Goal: Task Accomplishment & Management: Complete application form

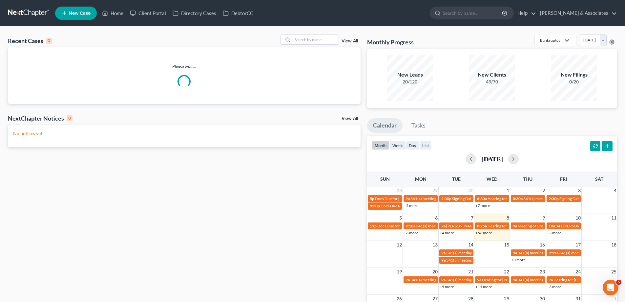
click at [88, 11] on span "New Case" at bounding box center [80, 13] width 22 height 5
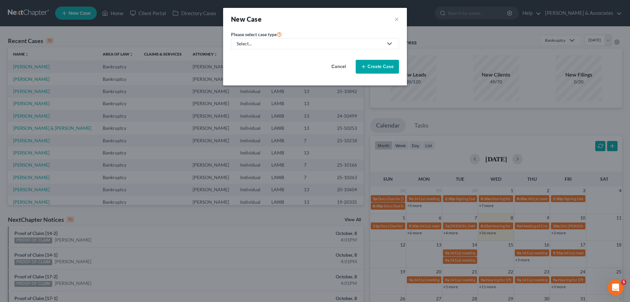
click at [322, 42] on div "Select..." at bounding box center [310, 43] width 146 height 7
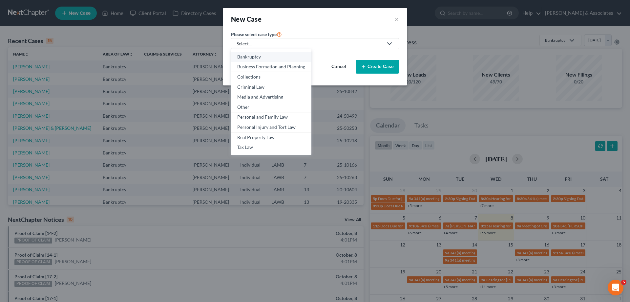
click at [250, 56] on div "Bankruptcy" at bounding box center [271, 56] width 68 height 7
select select "35"
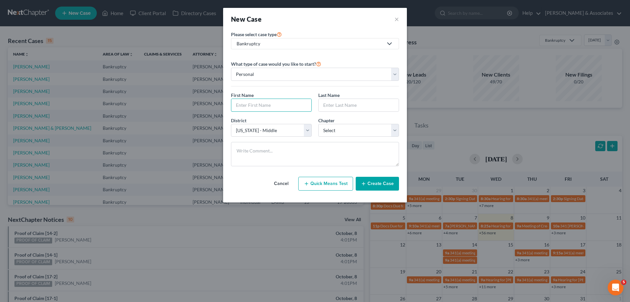
drag, startPoint x: 267, startPoint y: 108, endPoint x: 290, endPoint y: 96, distance: 25.1
click at [267, 108] on input "text" at bounding box center [271, 105] width 80 height 12
type input "[PERSON_NAME]"
type input "S"
type input "[PERSON_NAME]"
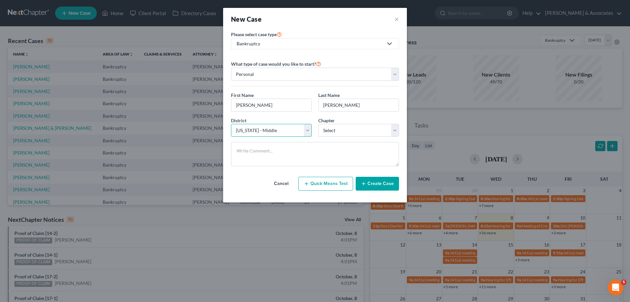
click at [278, 133] on select "Select [US_STATE] - [GEOGRAPHIC_DATA] [US_STATE] - [GEOGRAPHIC_DATA][US_STATE] …" at bounding box center [271, 130] width 81 height 13
select select "34"
click at [231, 124] on select "Select [US_STATE] - [GEOGRAPHIC_DATA] [US_STATE] - [GEOGRAPHIC_DATA][US_STATE] …" at bounding box center [271, 130] width 81 height 13
click at [354, 136] on select "Select 7 11 12 13" at bounding box center [358, 130] width 81 height 13
select select "3"
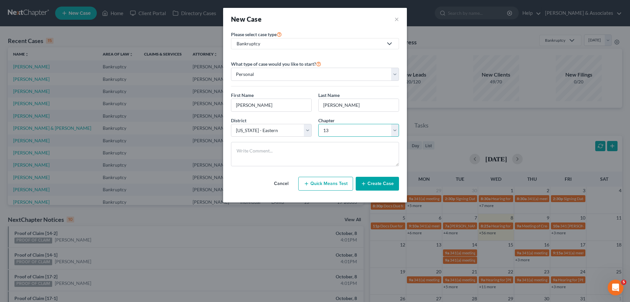
click at [318, 124] on select "Select 7 11 12 13" at bounding box center [358, 130] width 81 height 13
click at [370, 183] on button "Create Case" at bounding box center [377, 184] width 43 height 14
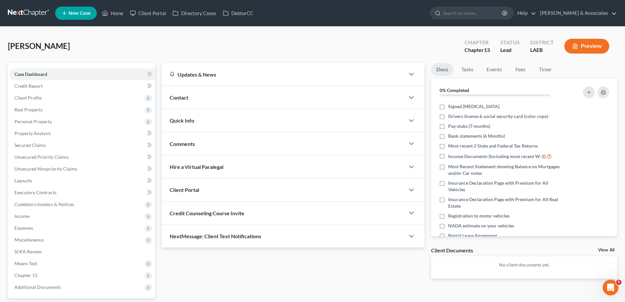
click at [311, 102] on div "Contact" at bounding box center [283, 97] width 243 height 23
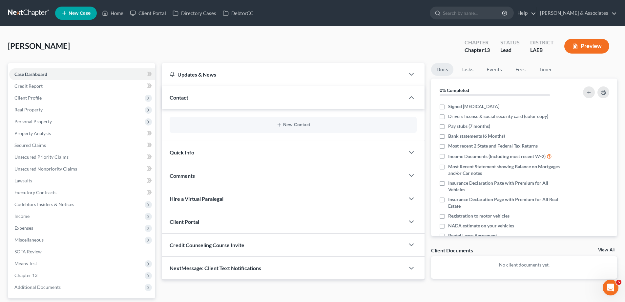
click at [258, 128] on div "New Contact" at bounding box center [293, 125] width 247 height 16
click at [292, 127] on button "New Contact" at bounding box center [293, 124] width 237 height 5
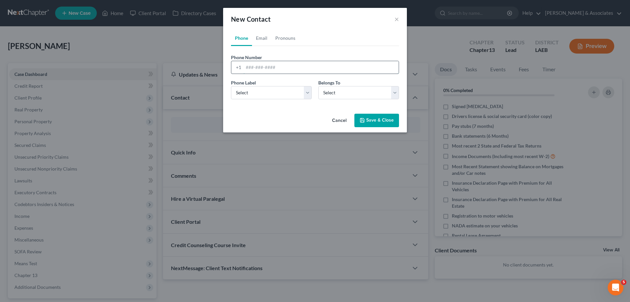
click at [261, 68] on input "tel" at bounding box center [321, 67] width 155 height 12
paste input "[PHONE_NUMBER]"
type input "[PHONE_NUMBER]"
click at [248, 95] on select "Select Mobile Home Work Other" at bounding box center [271, 92] width 81 height 13
select select "0"
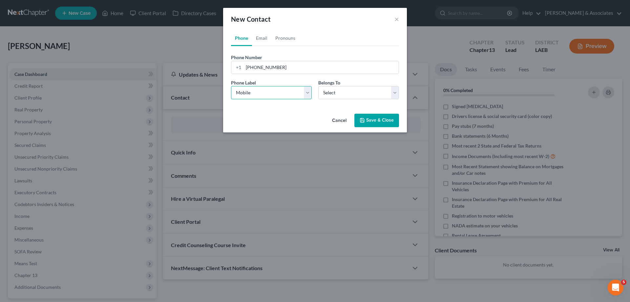
click at [231, 86] on select "Select Mobile Home Work Other" at bounding box center [271, 92] width 81 height 13
click at [329, 92] on select "Select Client Other" at bounding box center [358, 92] width 81 height 13
select select "0"
click at [318, 86] on select "Select Client Other" at bounding box center [358, 92] width 81 height 13
select select "0"
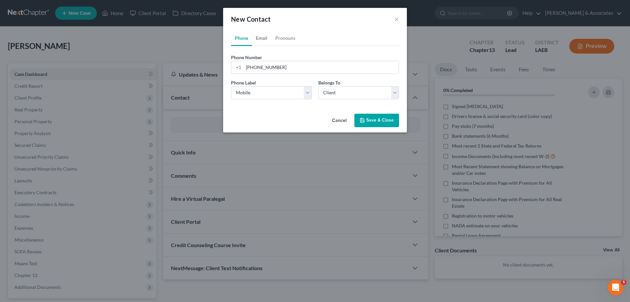
click at [257, 42] on link "Email" at bounding box center [261, 38] width 19 height 16
click at [252, 70] on input "email" at bounding box center [321, 67] width 155 height 12
paste input "[EMAIL_ADDRESS][DOMAIN_NAME]"
type input "[EMAIL_ADDRESS][DOMAIN_NAME]"
click at [260, 94] on select "Select Home Work Other" at bounding box center [271, 92] width 81 height 13
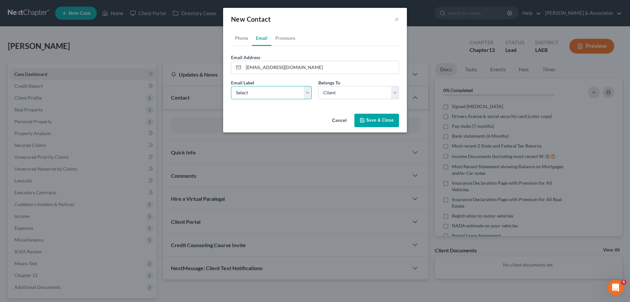
select select "0"
click at [231, 86] on select "Select Home Work Other" at bounding box center [271, 92] width 81 height 13
click at [362, 99] on div "Email Label Select Home Work Other Belongs To * Select Client Other" at bounding box center [315, 91] width 175 height 25
click at [362, 95] on select "Select Client Other" at bounding box center [358, 92] width 81 height 13
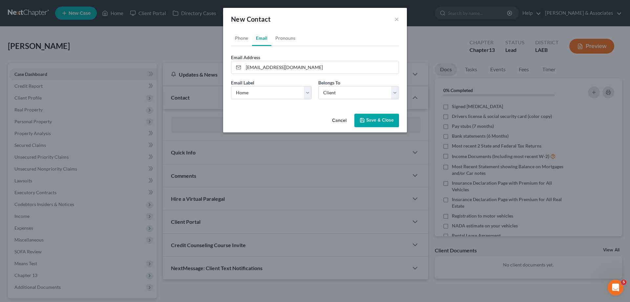
click at [373, 116] on button "Save & Close" at bounding box center [376, 121] width 45 height 14
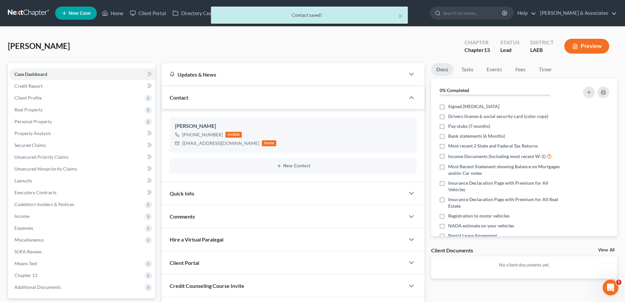
click at [226, 218] on div "Comments" at bounding box center [283, 216] width 243 height 23
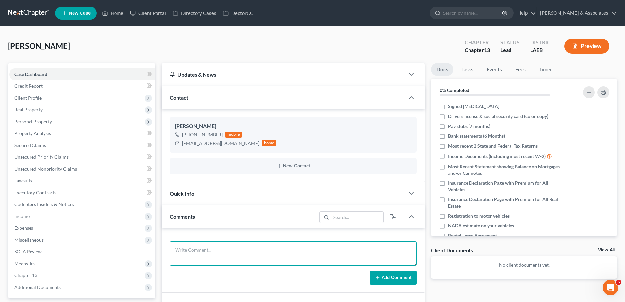
click at [214, 248] on textarea at bounding box center [293, 253] width 247 height 24
paste textarea "Did eval with [PERSON_NAME], 57000 in CC debt, unsure how much she owes on her …"
type textarea "Did eval with [PERSON_NAME], 57000 in CC debt, unsure how much she owes on her …"
drag, startPoint x: 384, startPoint y: 278, endPoint x: 407, endPoint y: 275, distance: 23.2
click at [384, 278] on button "Add Comment" at bounding box center [393, 277] width 47 height 14
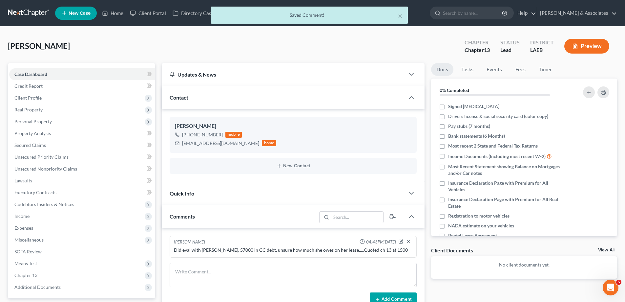
click at [609, 250] on link "View All" at bounding box center [606, 249] width 16 height 5
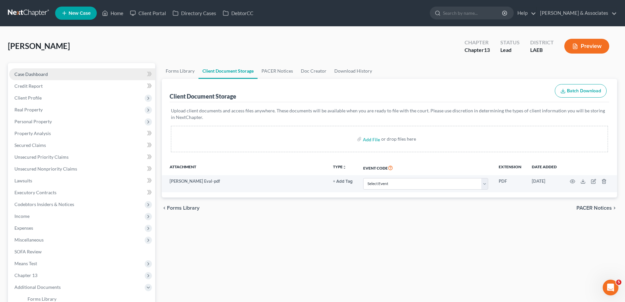
click at [40, 69] on link "Case Dashboard" at bounding box center [82, 74] width 146 height 12
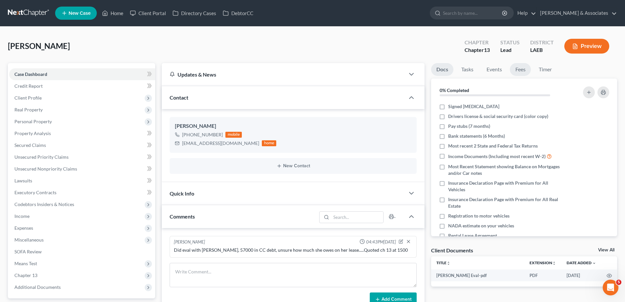
click at [523, 71] on link "Fees" at bounding box center [520, 69] width 21 height 13
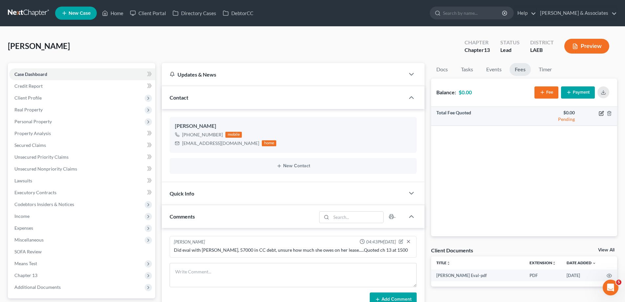
click at [603, 113] on icon "button" at bounding box center [601, 113] width 5 height 5
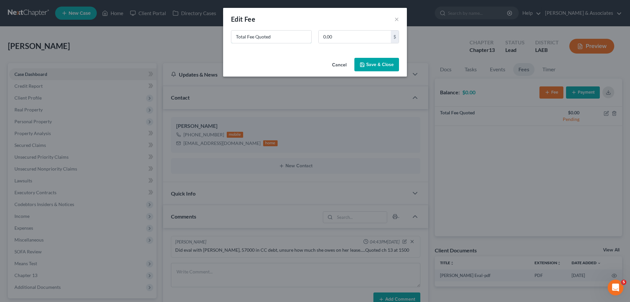
drag, startPoint x: 293, startPoint y: 40, endPoint x: 102, endPoint y: 8, distance: 193.5
click at [127, 15] on div "New Fee Edit Fee × Total Fee Quoted 0.00 $ Cancel Save & Close" at bounding box center [315, 151] width 630 height 302
type input "ch 13"
type input "1,500"
click at [376, 63] on button "Save & Close" at bounding box center [376, 65] width 45 height 14
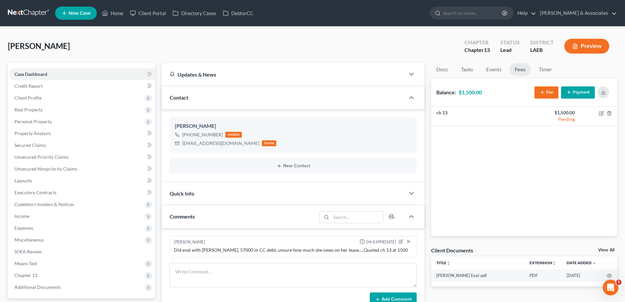
click at [82, 11] on span "New Case" at bounding box center [80, 13] width 22 height 5
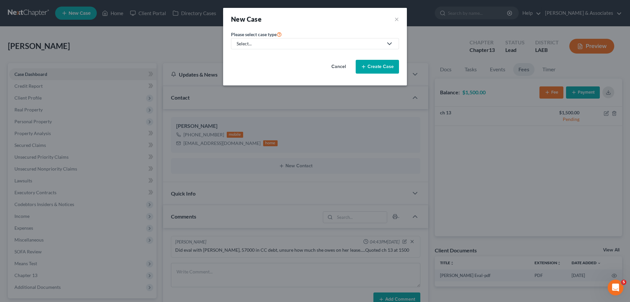
click at [289, 42] on div "Select..." at bounding box center [310, 43] width 146 height 7
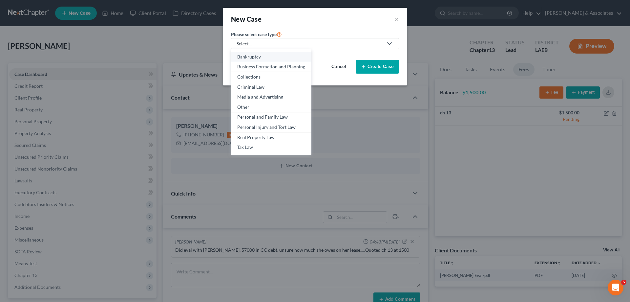
click at [259, 55] on div "Bankruptcy" at bounding box center [271, 56] width 68 height 7
select select "35"
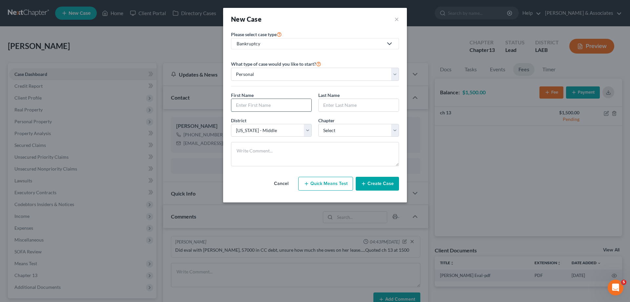
drag, startPoint x: 265, startPoint y: 105, endPoint x: 288, endPoint y: 103, distance: 23.7
click at [265, 105] on input "text" at bounding box center [271, 105] width 80 height 12
type input "[PERSON_NAME]"
drag, startPoint x: 280, startPoint y: 125, endPoint x: 277, endPoint y: 130, distance: 5.1
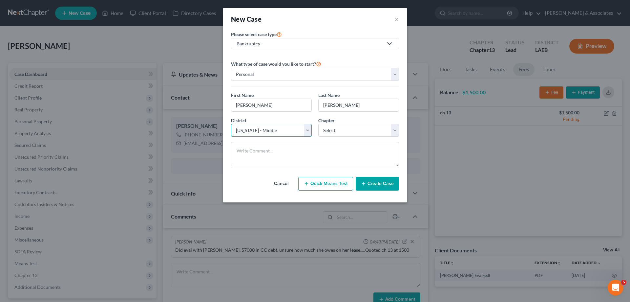
click at [280, 125] on select "Select [US_STATE] - [GEOGRAPHIC_DATA] [US_STATE] - [GEOGRAPHIC_DATA][US_STATE] …" at bounding box center [271, 130] width 81 height 13
select select "34"
click at [231, 124] on select "Select [US_STATE] - [GEOGRAPHIC_DATA] [US_STATE] - [GEOGRAPHIC_DATA][US_STATE] …" at bounding box center [271, 130] width 81 height 13
click at [369, 128] on select "Select 7 11 12 13" at bounding box center [358, 130] width 81 height 13
select select "3"
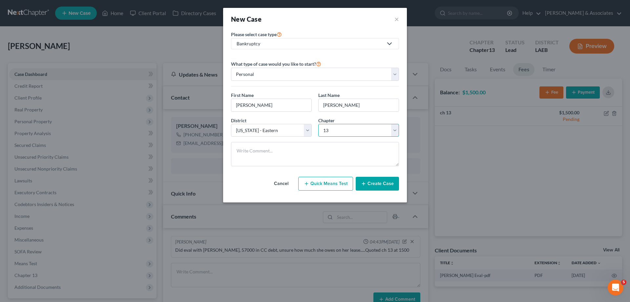
click at [318, 124] on select "Select 7 11 12 13" at bounding box center [358, 130] width 81 height 13
click at [380, 184] on button "Create Case" at bounding box center [377, 184] width 43 height 14
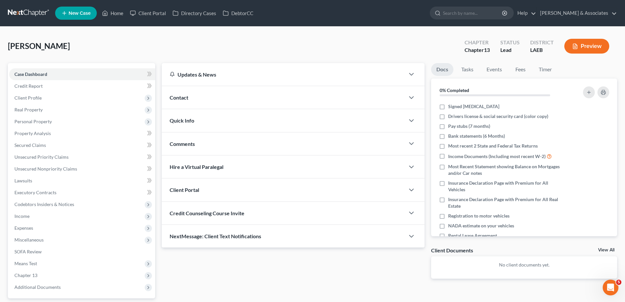
click at [316, 103] on div "Contact" at bounding box center [283, 97] width 243 height 23
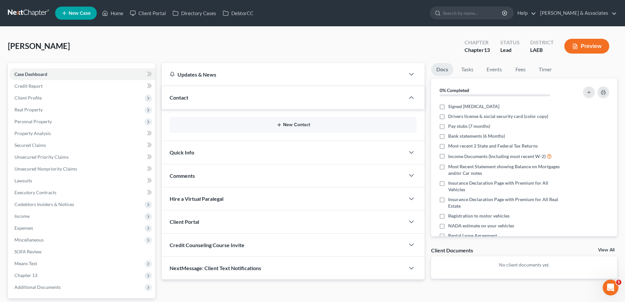
click at [259, 125] on button "New Contact" at bounding box center [293, 124] width 237 height 5
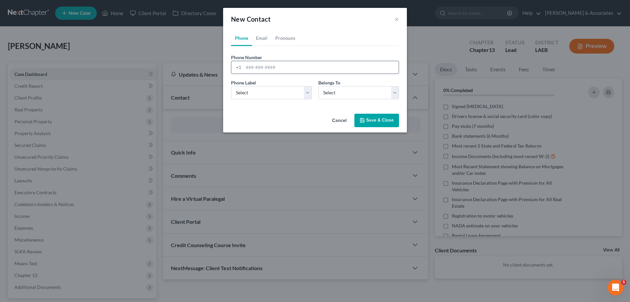
click at [248, 63] on input "tel" at bounding box center [321, 67] width 155 height 12
paste input "[PHONE_NUMBER]"
type input "[PHONE_NUMBER]"
click at [253, 98] on select "Select Mobile Home Work Other" at bounding box center [271, 92] width 81 height 13
select select "0"
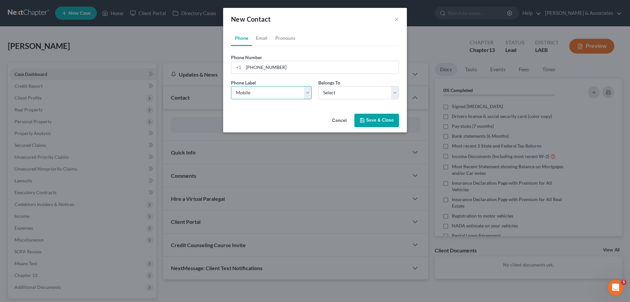
click at [231, 86] on select "Select Mobile Home Work Other" at bounding box center [271, 92] width 81 height 13
drag, startPoint x: 353, startPoint y: 92, endPoint x: 344, endPoint y: 99, distance: 11.0
click at [353, 92] on select "Select Client Other" at bounding box center [358, 92] width 81 height 13
select select "0"
click at [318, 86] on select "Select Client Other" at bounding box center [358, 92] width 81 height 13
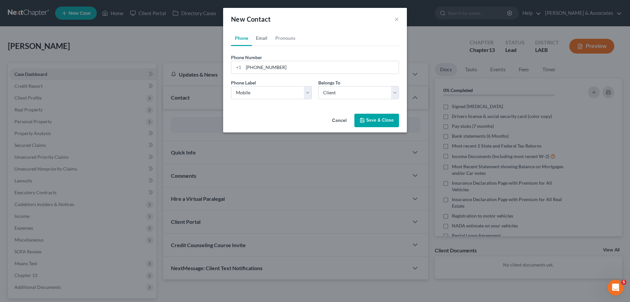
click at [263, 40] on link "Email" at bounding box center [261, 38] width 19 height 16
click at [286, 68] on input "email" at bounding box center [321, 67] width 155 height 12
paste input "[EMAIL_ADDRESS][DOMAIN_NAME]"
type input "[EMAIL_ADDRESS][DOMAIN_NAME]"
click at [269, 94] on select "Select Home Work Other" at bounding box center [271, 92] width 81 height 13
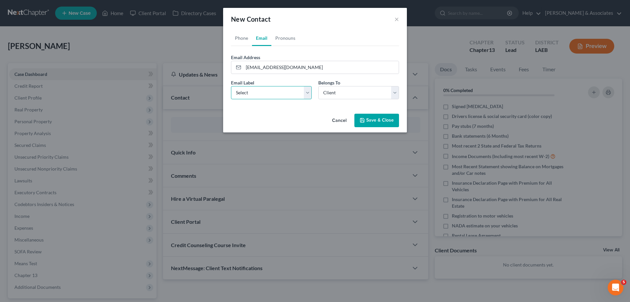
select select "0"
click at [231, 86] on select "Select Home Work Other" at bounding box center [271, 92] width 81 height 13
click at [350, 94] on select "Select Client Other" at bounding box center [358, 92] width 81 height 13
click at [385, 124] on button "Save & Close" at bounding box center [376, 121] width 45 height 14
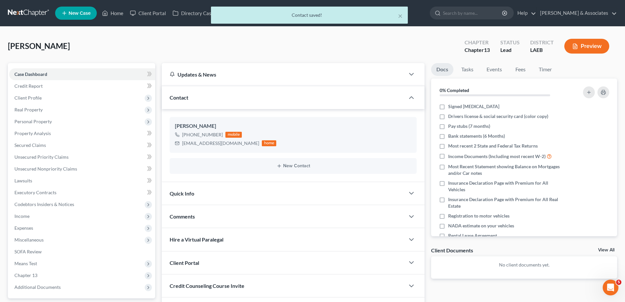
click at [316, 217] on div "Comments" at bounding box center [283, 216] width 243 height 23
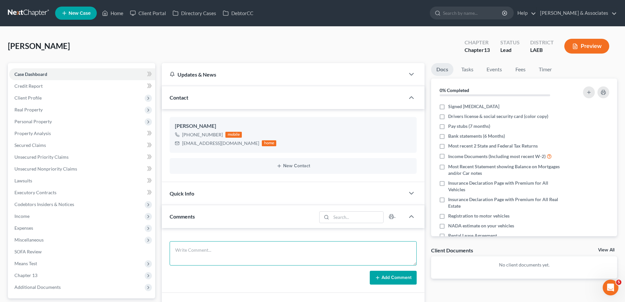
click at [216, 249] on textarea at bounding box center [293, 253] width 247 height 24
paste textarea "Repo on his truck [DATE] 38000 2600 Quoted ch 13 at 1500 looking to pay [DATE] …"
type textarea "Repo on his truck [DATE] 38000 2600 Quoted ch 13 at 1500 looking to pay [DATE] …"
click at [387, 277] on button "Add Comment" at bounding box center [393, 277] width 47 height 14
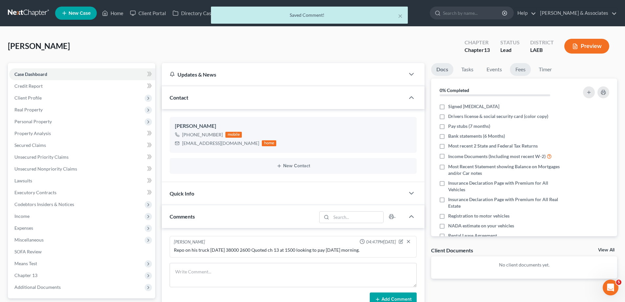
click at [521, 69] on link "Fees" at bounding box center [520, 69] width 21 height 13
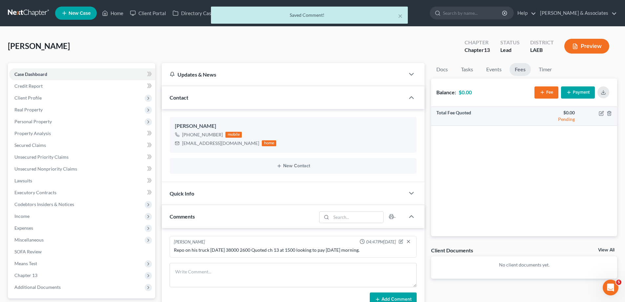
click at [603, 117] on td at bounding box center [598, 116] width 37 height 19
click at [601, 114] on icon "button" at bounding box center [602, 112] width 3 height 3
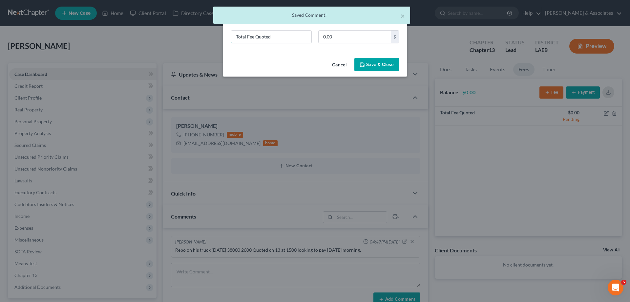
drag, startPoint x: 287, startPoint y: 36, endPoint x: 28, endPoint y: 13, distance: 259.9
click at [64, 18] on body "Home New Case Client Portal Directory Cases DebtorCC [PERSON_NAME] & Associates…" at bounding box center [315, 215] width 630 height 431
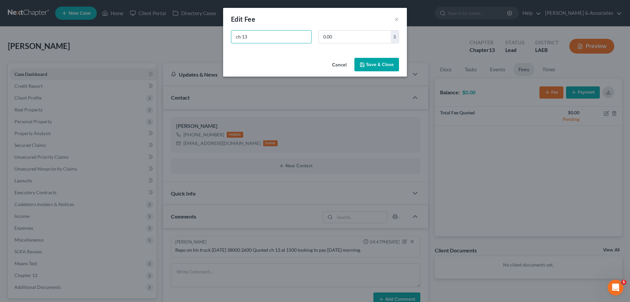
type input "ch 13"
type input "1,500"
drag, startPoint x: 366, startPoint y: 65, endPoint x: 399, endPoint y: 88, distance: 40.6
click at [366, 67] on button "Save & Close" at bounding box center [376, 65] width 45 height 14
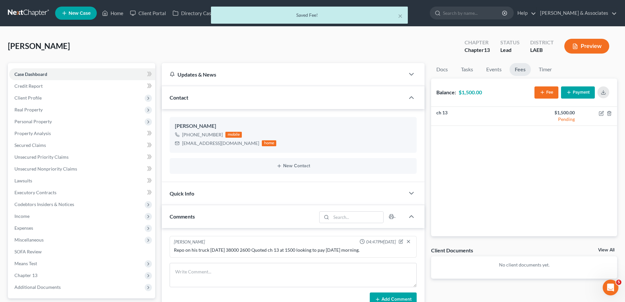
click at [605, 247] on link "View All" at bounding box center [606, 249] width 16 height 5
